Goal: Information Seeking & Learning: Learn about a topic

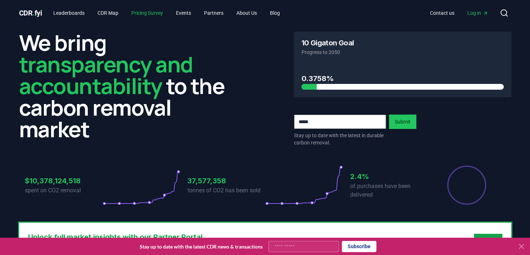
click at [148, 12] on link "Pricing Survey" at bounding box center [147, 12] width 43 height 13
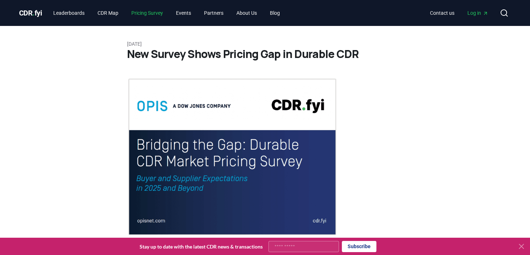
scroll to position [72, 0]
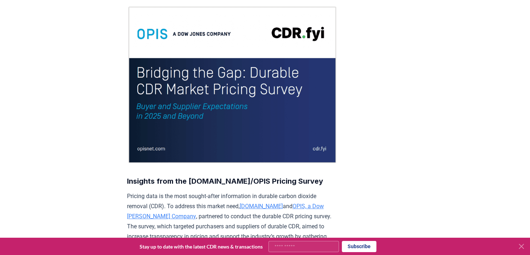
drag, startPoint x: 163, startPoint y: 42, endPoint x: 159, endPoint y: 43, distance: 4.5
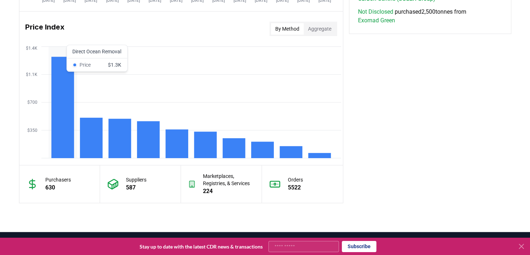
scroll to position [575, 0]
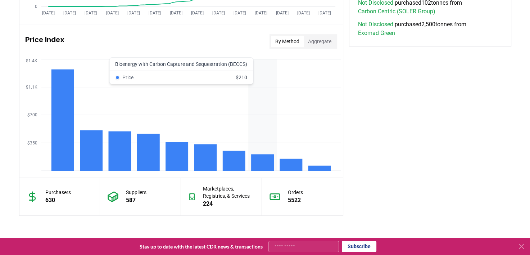
click at [262, 160] on rect at bounding box center [262, 162] width 23 height 17
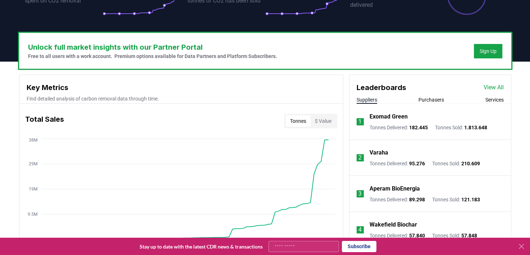
scroll to position [216, 0]
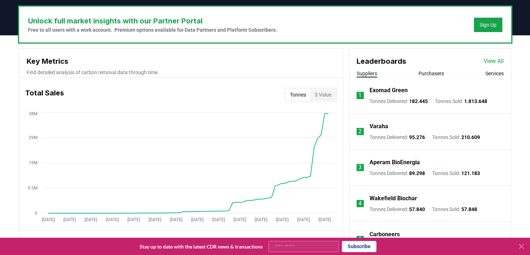
click at [393, 86] on p "Exomad Green" at bounding box center [388, 90] width 38 height 9
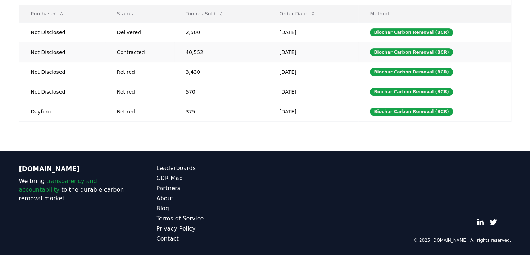
scroll to position [146, 0]
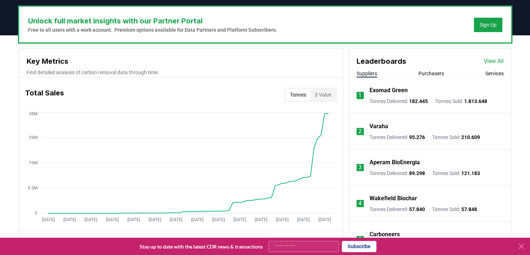
scroll to position [252, 0]
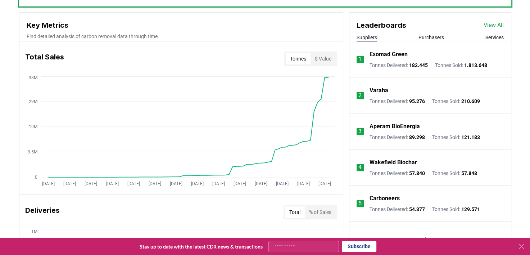
click at [431, 35] on button "Purchasers" at bounding box center [431, 37] width 26 height 7
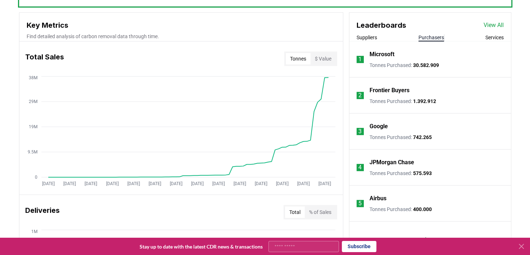
click at [378, 36] on div "Suppliers Purchasers Services" at bounding box center [429, 38] width 161 height 8
click at [367, 40] on button "Suppliers" at bounding box center [366, 37] width 21 height 7
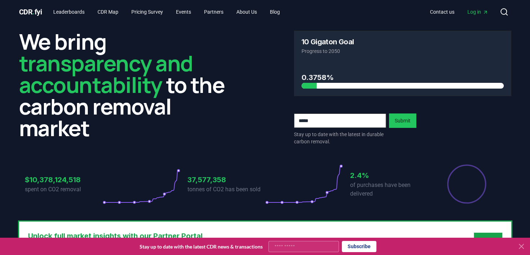
scroll to position [0, 0]
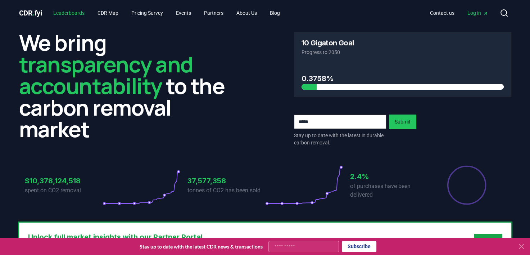
click at [69, 10] on link "Leaderboards" at bounding box center [68, 12] width 43 height 13
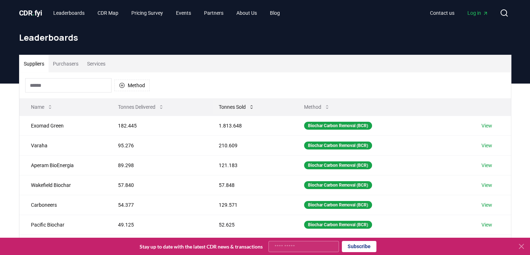
click at [228, 105] on button "Tonnes Sold" at bounding box center [236, 107] width 47 height 14
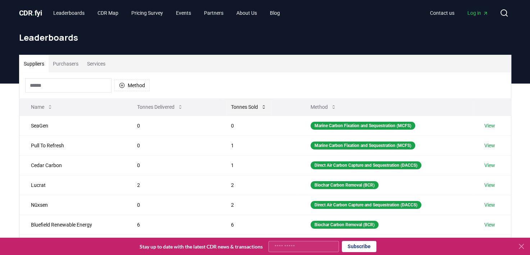
click at [228, 105] on button "Tonnes Sold" at bounding box center [248, 107] width 47 height 14
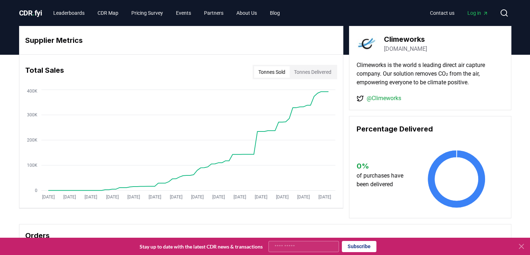
click at [315, 73] on button "Tonnes Delivered" at bounding box center [313, 72] width 46 height 12
click at [275, 66] on button "Tonnes Sold" at bounding box center [272, 72] width 36 height 12
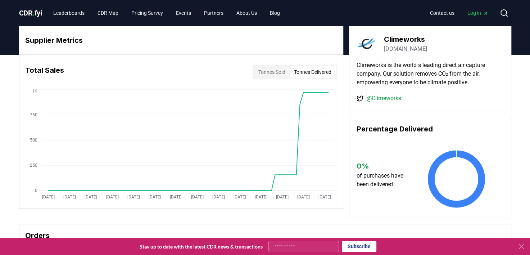
click at [317, 76] on button "Tonnes Delivered" at bounding box center [313, 72] width 46 height 12
